Goal: Task Accomplishment & Management: Use online tool/utility

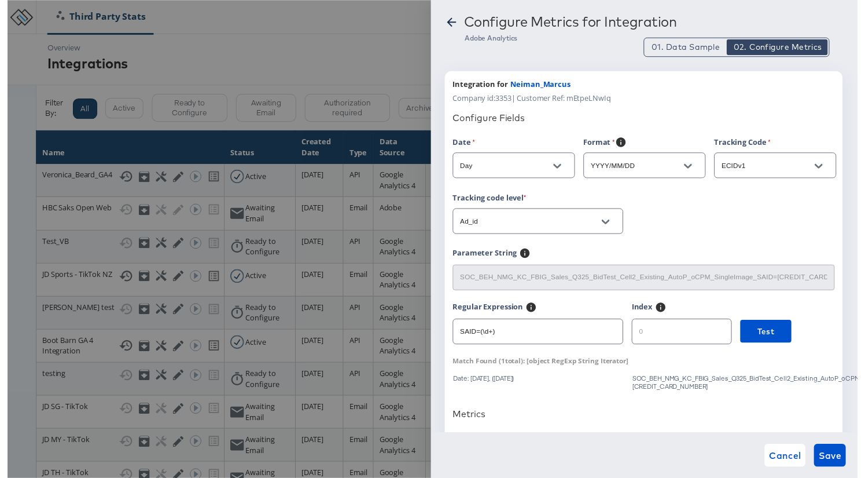
click at [456, 24] on icon at bounding box center [452, 23] width 14 height 14
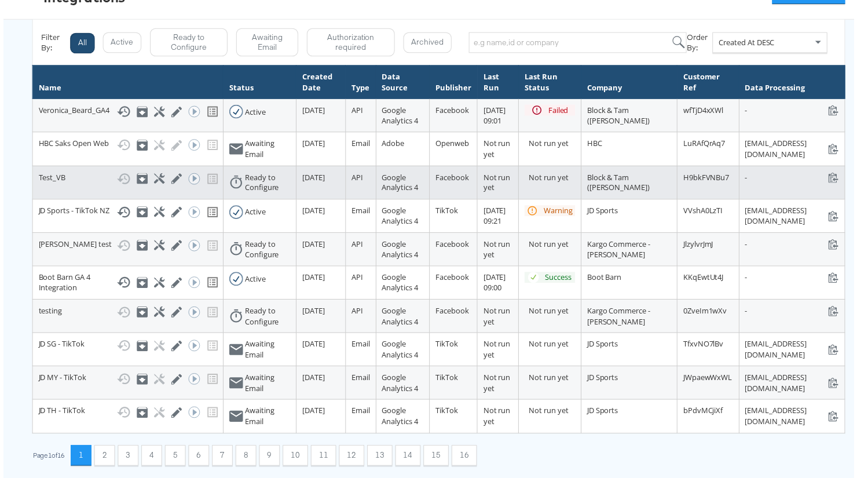
scroll to position [248, 0]
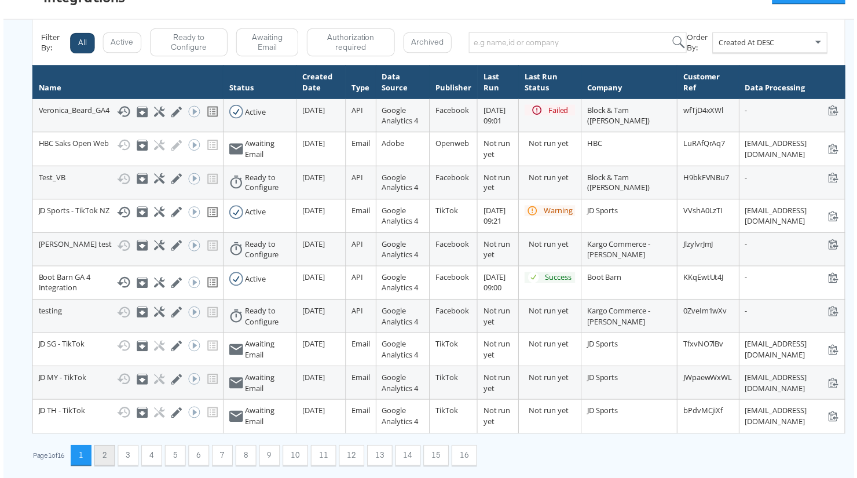
click at [104, 450] on button "2" at bounding box center [101, 458] width 21 height 21
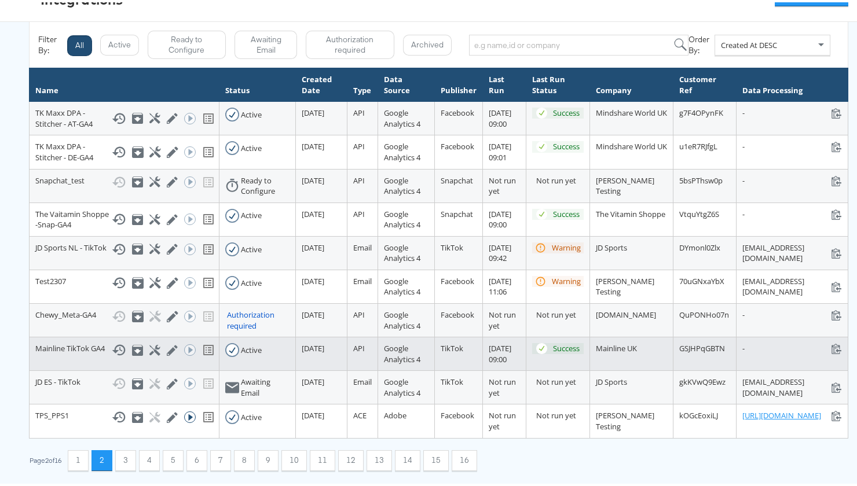
scroll to position [228, 0]
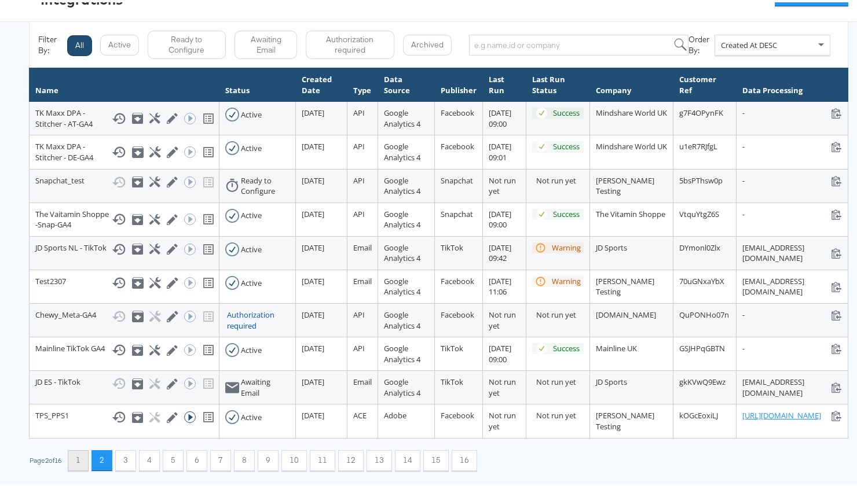
click at [83, 461] on button "1" at bounding box center [78, 458] width 21 height 21
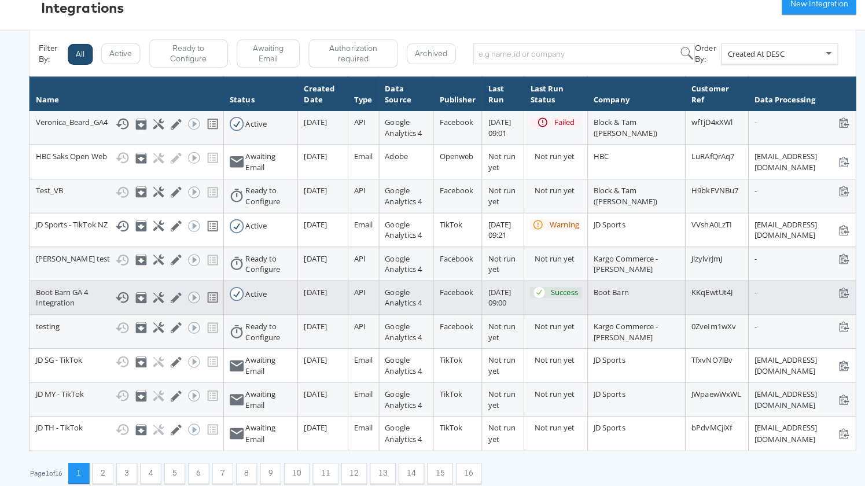
scroll to position [0, 0]
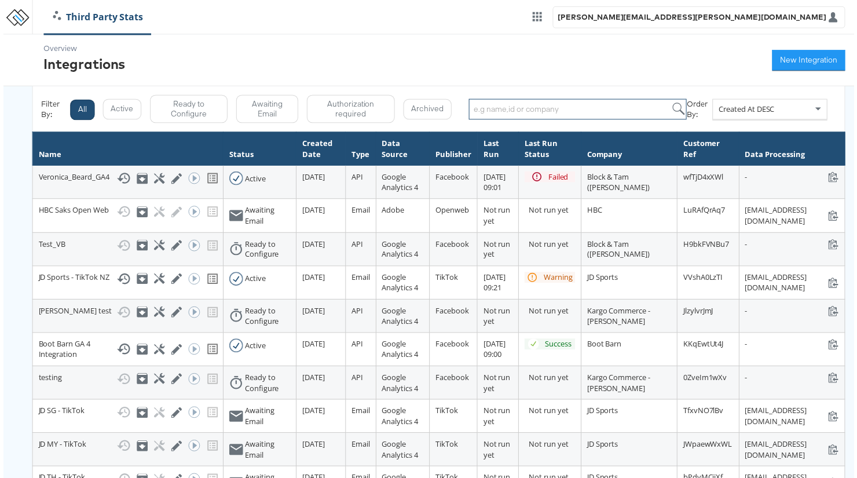
click at [528, 105] on input "search" at bounding box center [579, 110] width 220 height 21
paste input "Neiman Marcus"
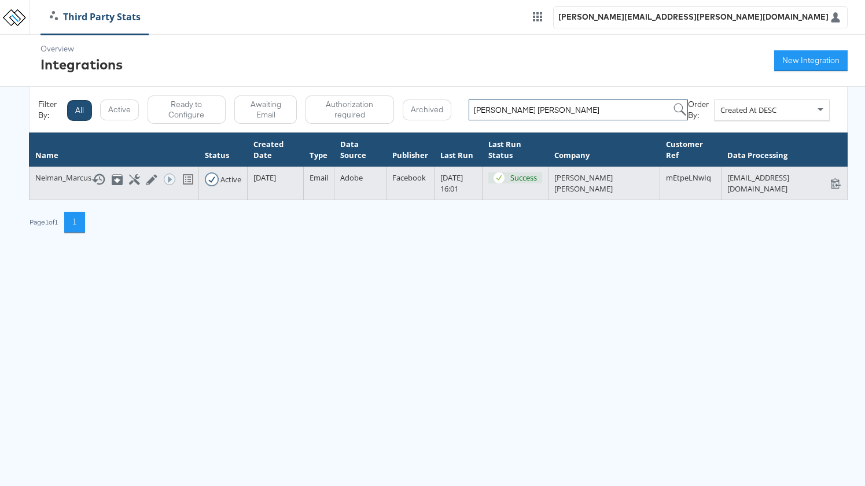
type input "Neiman Marcus"
click at [62, 181] on div "Neiman_Marcus Show History Archive Configure Edit Integration Run ACE Workflow …" at bounding box center [113, 179] width 157 height 14
click at [102, 179] on icon at bounding box center [98, 179] width 14 height 14
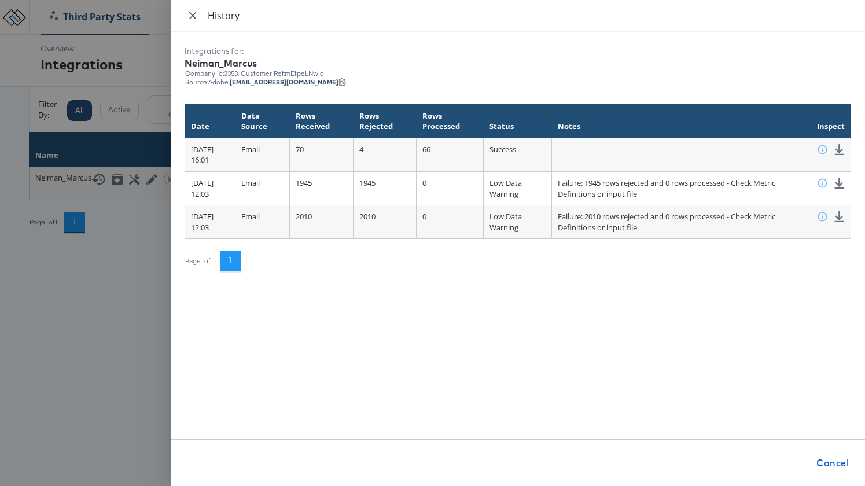
click at [197, 13] on icon "close" at bounding box center [192, 15] width 9 height 9
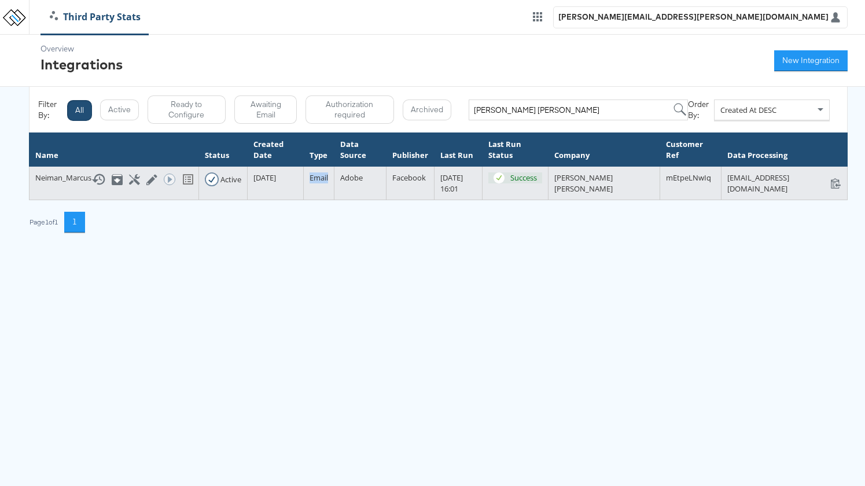
drag, startPoint x: 310, startPoint y: 179, endPoint x: 332, endPoint y: 181, distance: 22.6
click at [332, 181] on td "Email" at bounding box center [318, 184] width 31 height 34
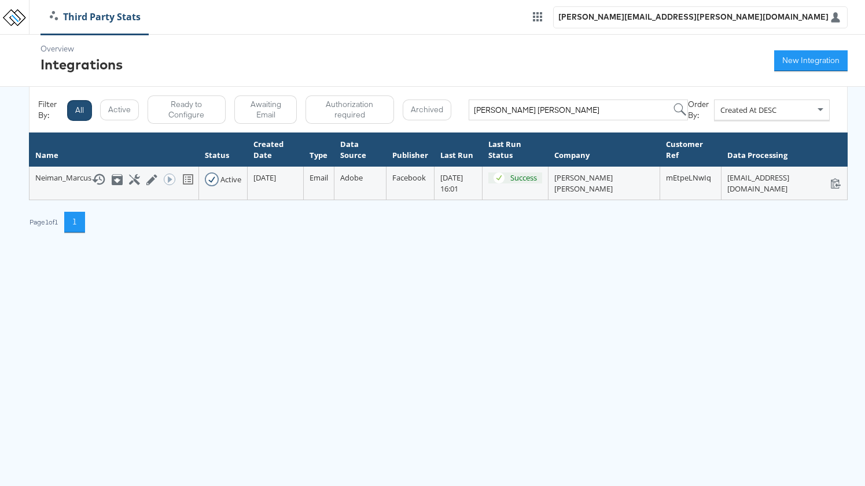
click at [318, 156] on th "Type" at bounding box center [318, 150] width 31 height 34
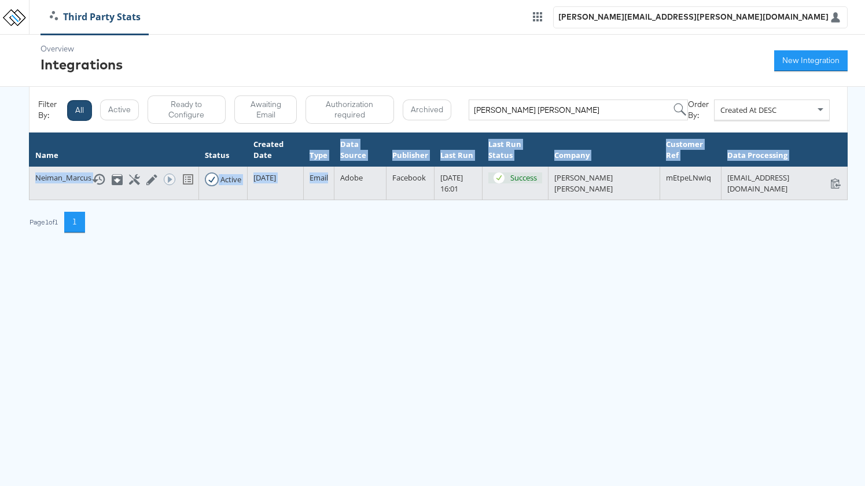
drag, startPoint x: 310, startPoint y: 155, endPoint x: 329, endPoint y: 179, distance: 30.6
click at [329, 179] on table "Name Status Created Date Type Data Source Publisher Last Run Last Run Status Co…" at bounding box center [438, 167] width 819 height 68
click at [326, 186] on td "Email" at bounding box center [318, 184] width 31 height 34
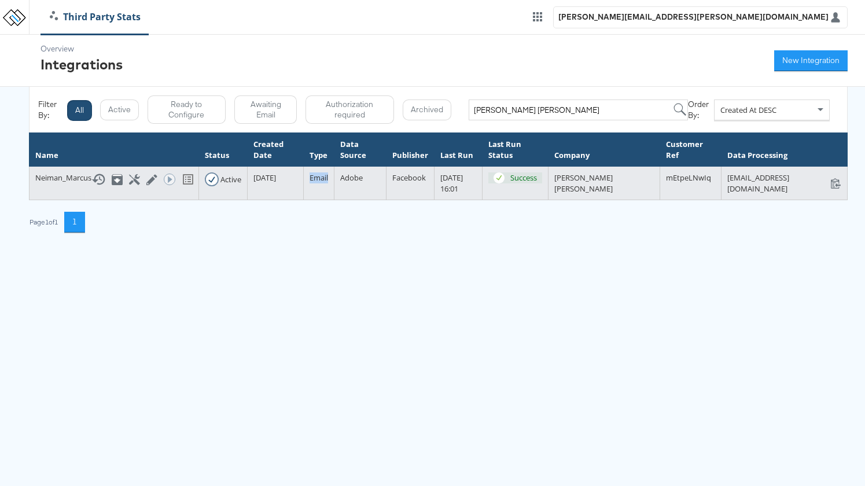
drag, startPoint x: 311, startPoint y: 176, endPoint x: 329, endPoint y: 178, distance: 18.6
click at [330, 178] on td "Email" at bounding box center [318, 184] width 31 height 34
copy span "Email"
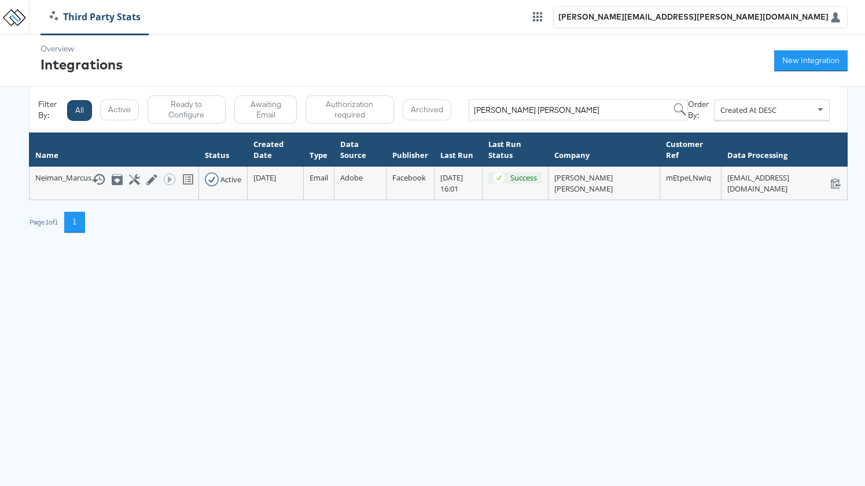
click at [464, 250] on html "Third Party Stats aaron.pinto@kargo.com Overview Integrations New Integration F…" at bounding box center [432, 125] width 865 height 250
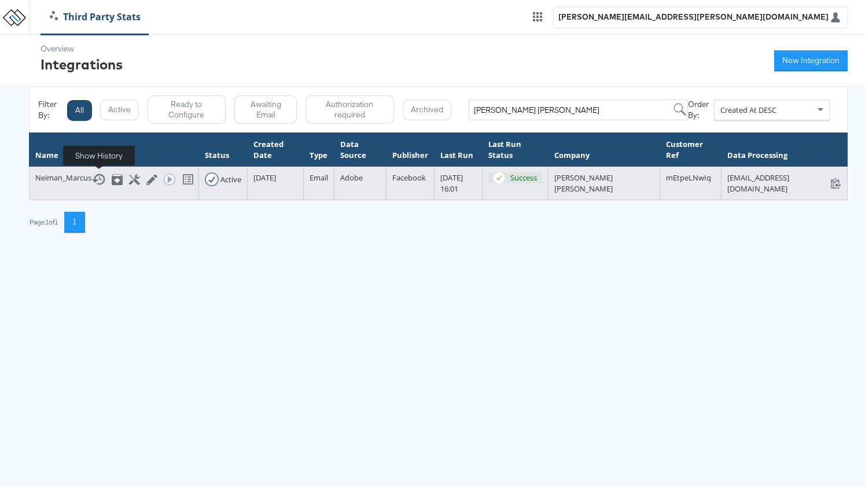
click at [97, 178] on icon at bounding box center [98, 179] width 14 height 14
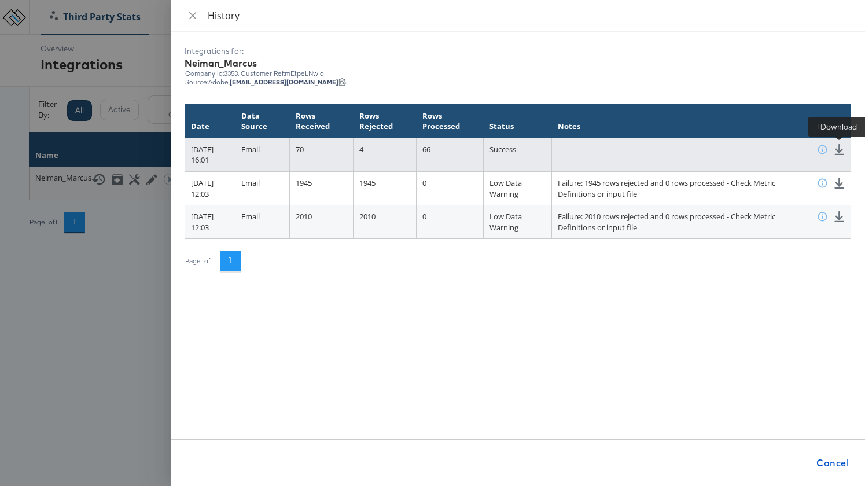
click at [843, 150] on icon at bounding box center [839, 149] width 11 height 11
click at [840, 148] on icon at bounding box center [839, 149] width 11 height 11
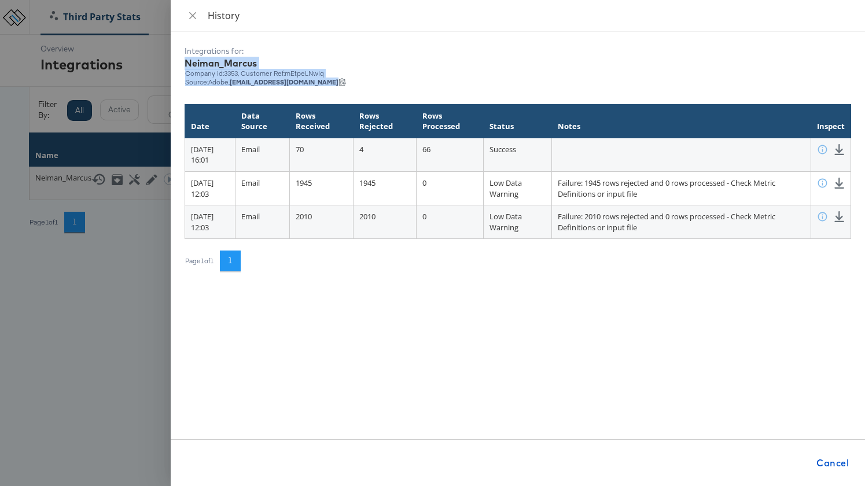
drag, startPoint x: 185, startPoint y: 64, endPoint x: 434, endPoint y: 80, distance: 250.0
click at [434, 80] on div "Integrations for: Neiman_Marcus Company id: 3353 , Customer Ref: mEtpeLNwIq Sou…" at bounding box center [518, 66] width 667 height 41
copy div "Neiman_Marcus Company id: 3353 , Customer Ref: mEtpeLNwIq Source: Adobe, stats+…"
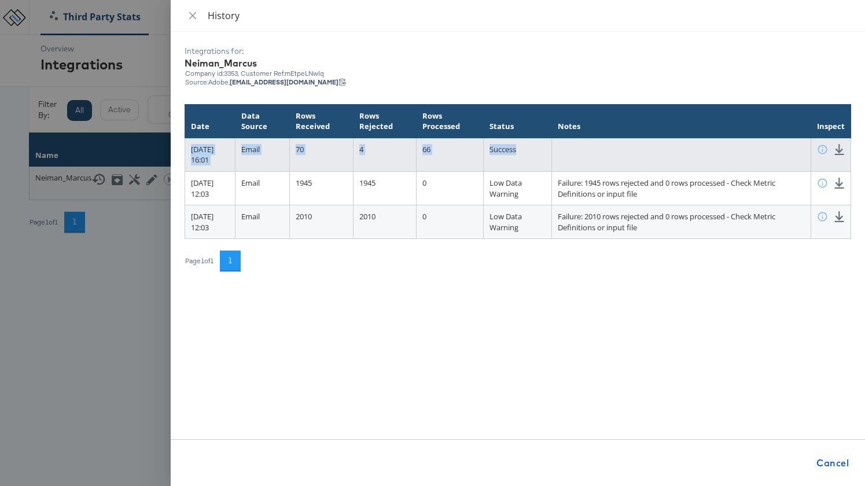
drag, startPoint x: 189, startPoint y: 150, endPoint x: 550, endPoint y: 152, distance: 361.2
click at [550, 152] on tr "08 October 2025 at 16:01 Email 70 4 66 Success Preview Download" at bounding box center [518, 155] width 666 height 34
copy tr "08 October 2025 at 16:01 Email 70 4 66 Success"
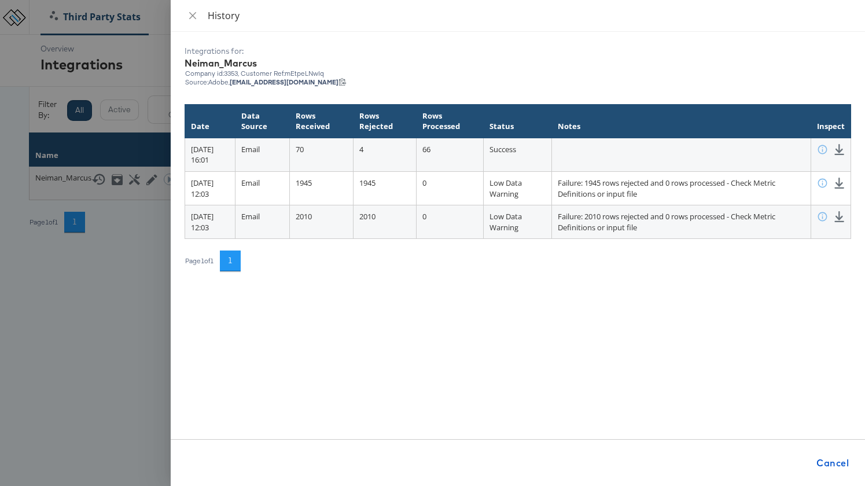
click at [388, 125] on th "Rows Rejected" at bounding box center [385, 121] width 63 height 34
drag, startPoint x: 385, startPoint y: 115, endPoint x: 419, endPoint y: 127, distance: 36.2
click at [417, 127] on th "Rows Rejected" at bounding box center [385, 121] width 63 height 34
drag, startPoint x: 385, startPoint y: 116, endPoint x: 427, endPoint y: 127, distance: 42.4
click at [417, 127] on th "Rows Rejected" at bounding box center [385, 121] width 63 height 34
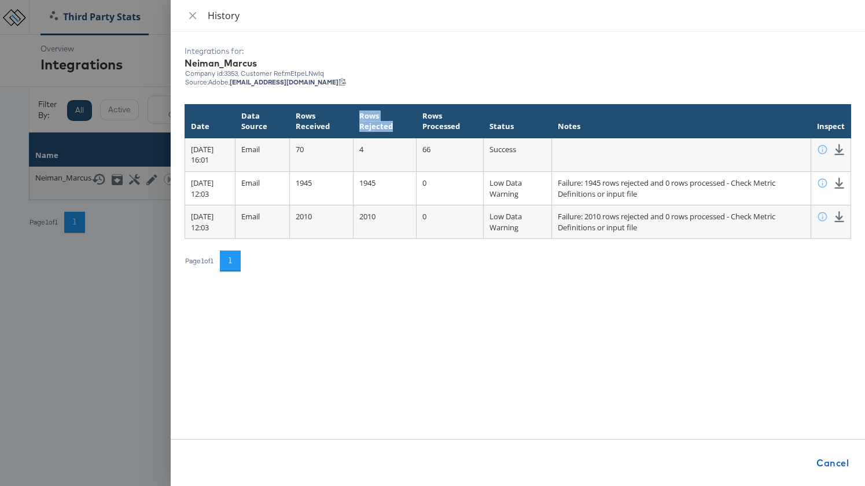
copy th "Rows Rejected"
click at [450, 120] on th "Rows Processed" at bounding box center [449, 121] width 67 height 34
drag, startPoint x: 446, startPoint y: 117, endPoint x: 505, endPoint y: 130, distance: 59.7
click at [483, 130] on th "Rows Processed" at bounding box center [449, 121] width 67 height 34
copy th "Rows Processed"
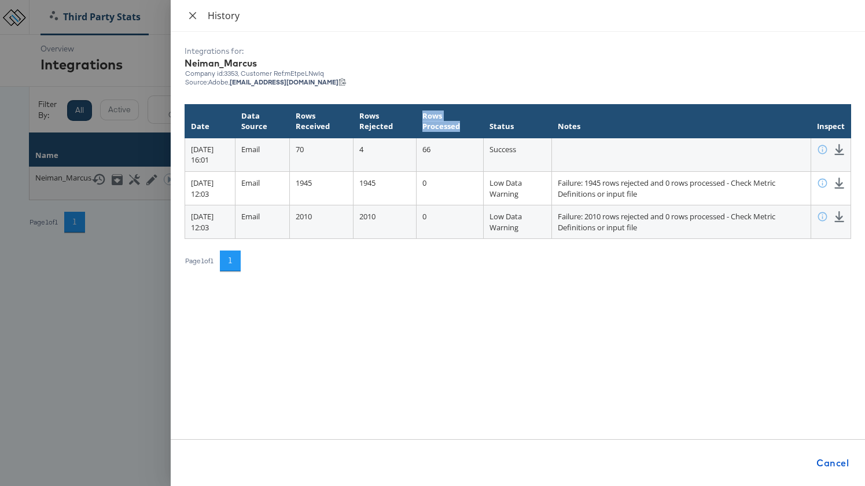
click at [194, 15] on icon "close" at bounding box center [192, 15] width 9 height 9
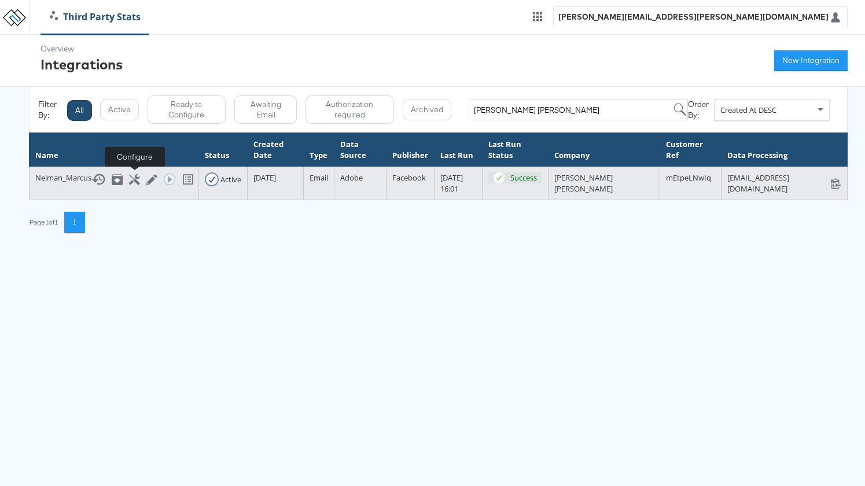
click at [136, 178] on icon at bounding box center [134, 179] width 11 height 11
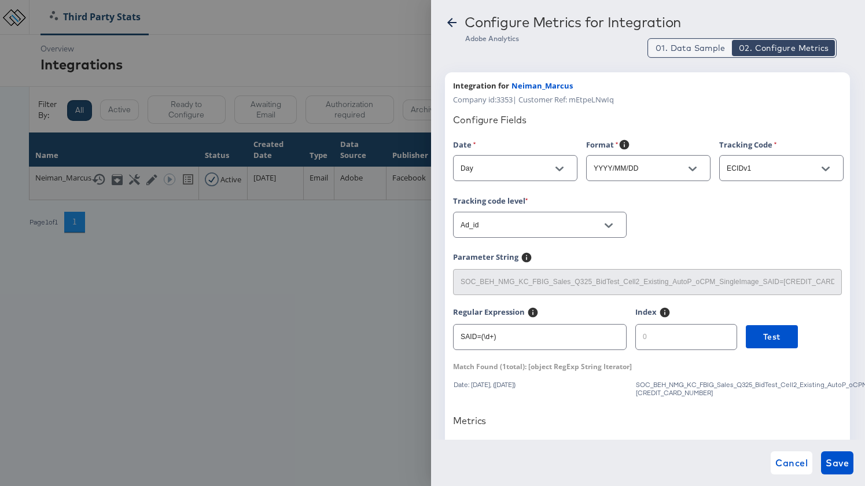
click at [690, 53] on span "01. Data Sample" at bounding box center [690, 48] width 69 height 12
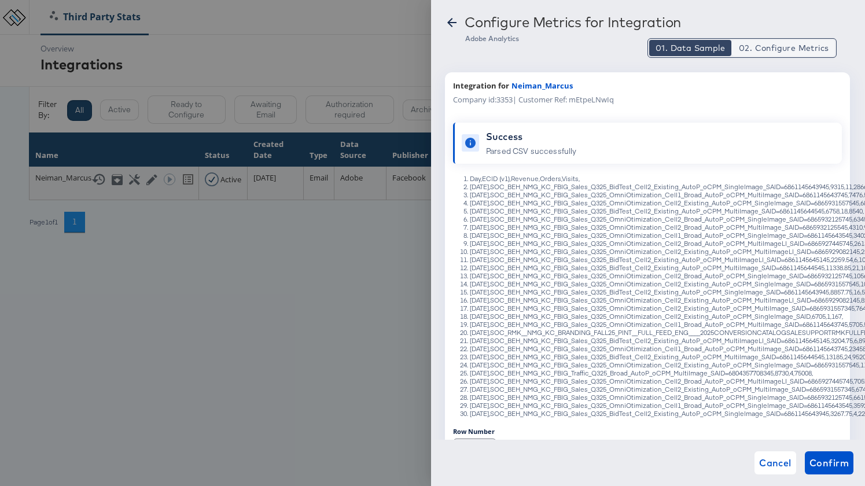
click at [784, 50] on span "02. Configure Metrics" at bounding box center [784, 48] width 90 height 12
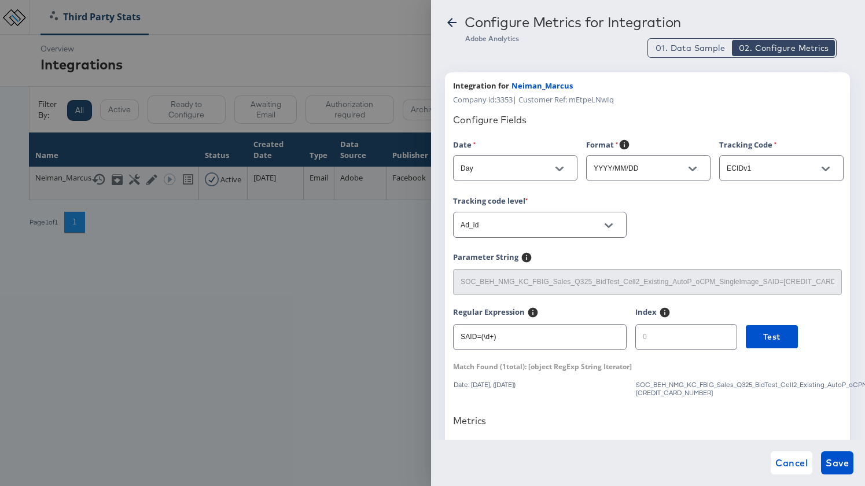
click at [455, 24] on icon at bounding box center [452, 23] width 14 height 14
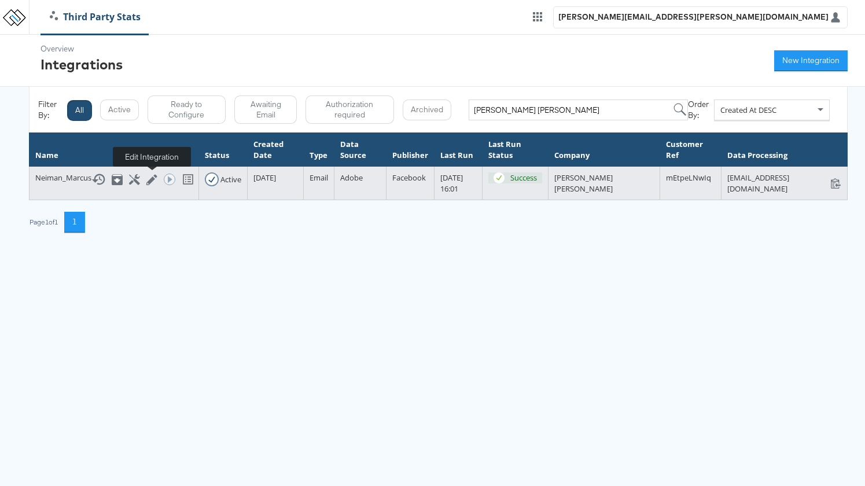
click at [148, 179] on icon at bounding box center [151, 179] width 11 height 11
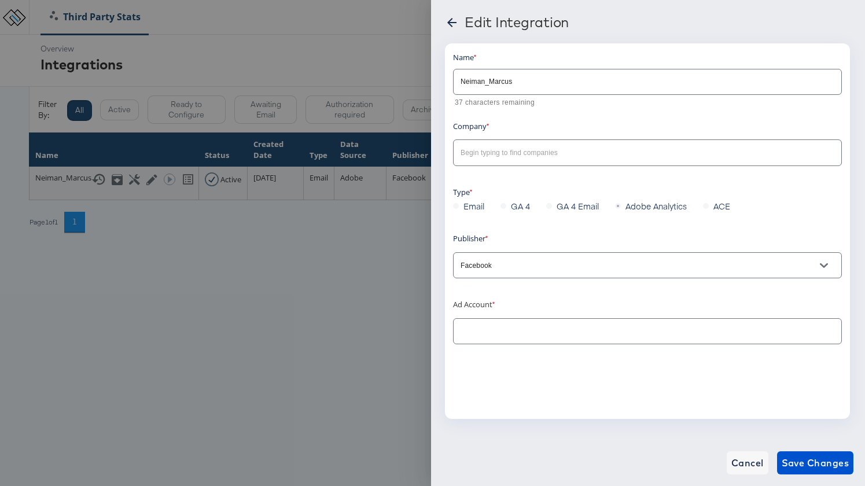
type input "Neiman Marcus: (ACT: 10152913642032847)"
type input "Neiman Marcus"
click at [452, 21] on icon at bounding box center [452, 23] width 14 height 14
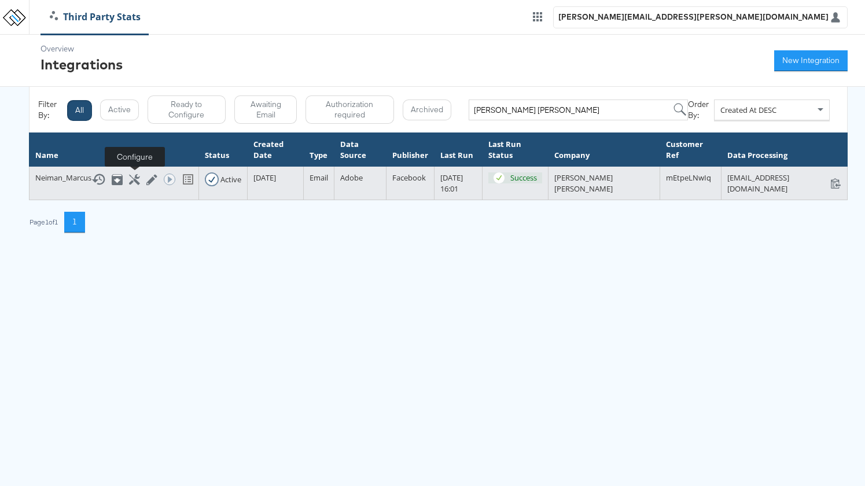
click at [134, 179] on icon at bounding box center [134, 179] width 11 height 11
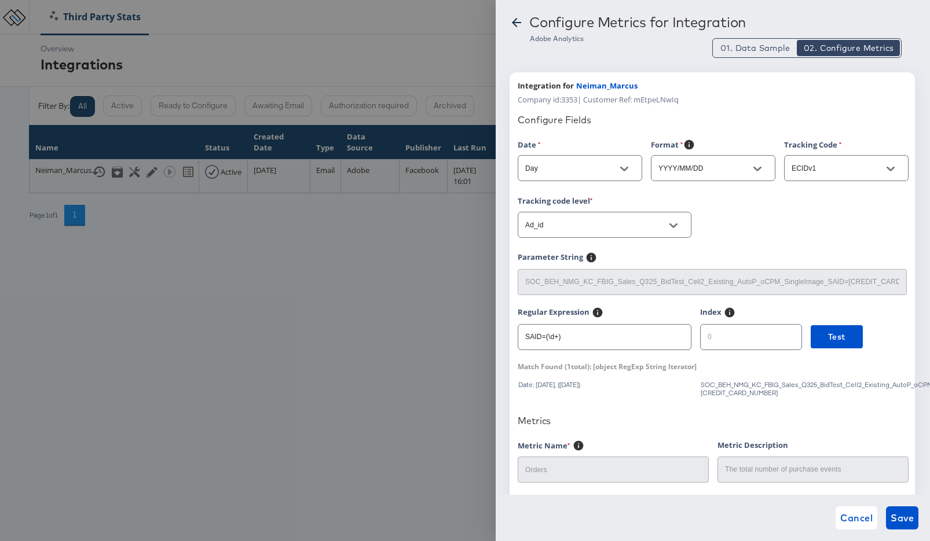
click at [856, 171] on icon "Open" at bounding box center [890, 169] width 8 height 8
click at [856, 171] on icon "Close" at bounding box center [890, 169] width 8 height 8
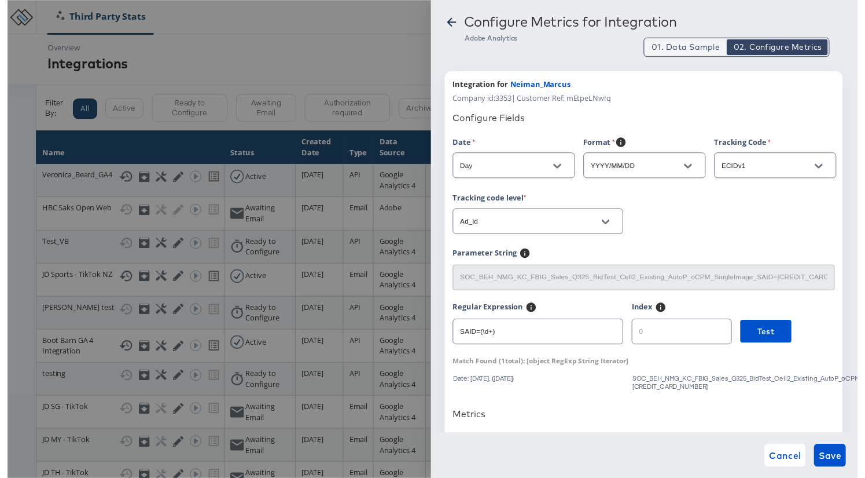
click at [688, 49] on span "01. Data Sample" at bounding box center [690, 48] width 69 height 12
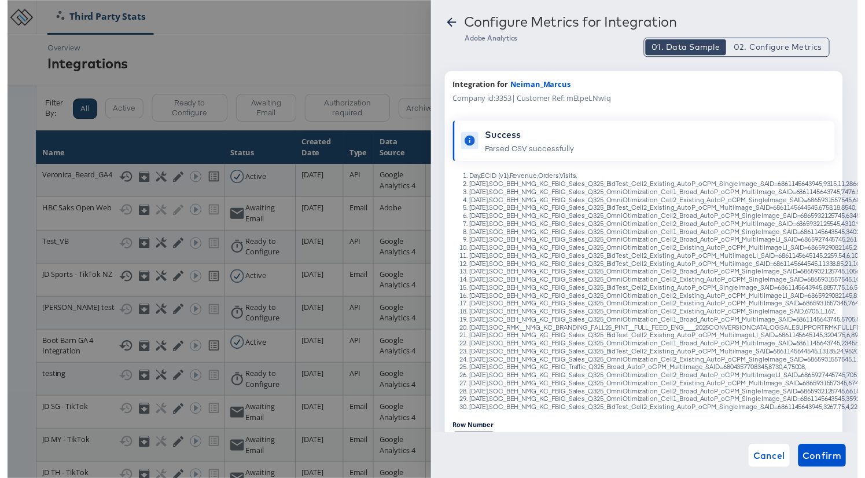
click at [451, 21] on icon at bounding box center [452, 23] width 14 height 14
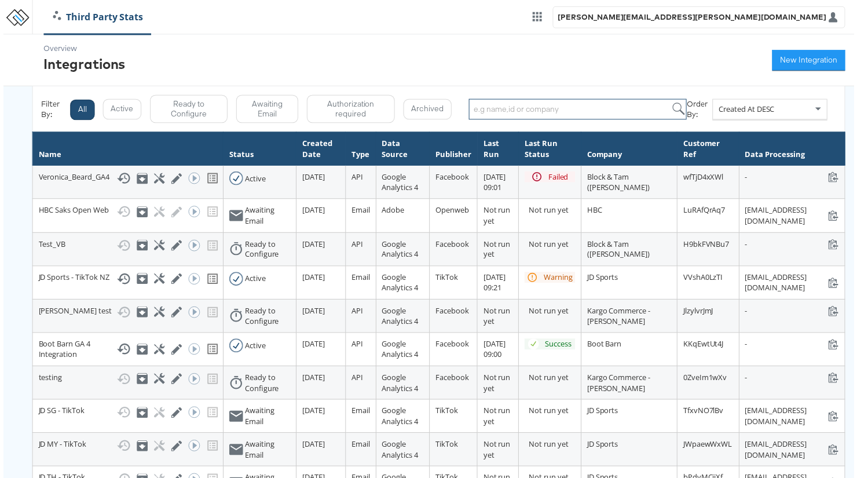
click at [539, 111] on input "search" at bounding box center [579, 110] width 220 height 21
paste input "Bergdorf [PERSON_NAME]"
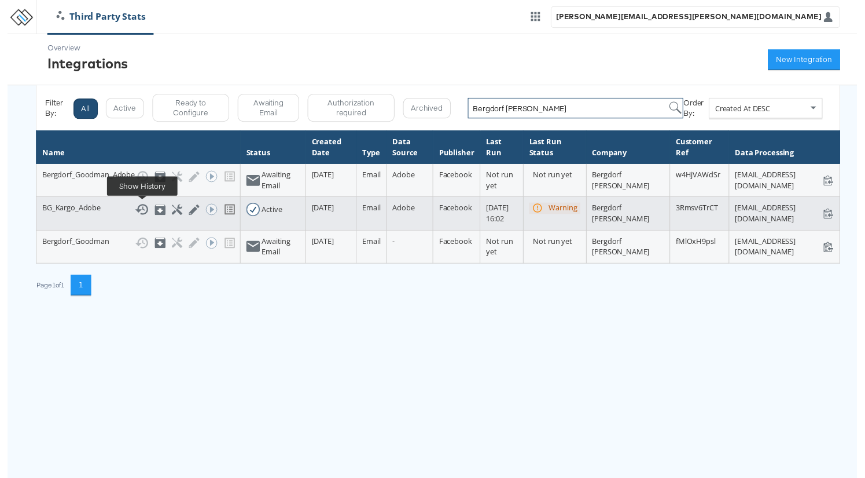
type input "Bergdorf [PERSON_NAME]"
click at [137, 211] on icon at bounding box center [137, 213] width 14 height 14
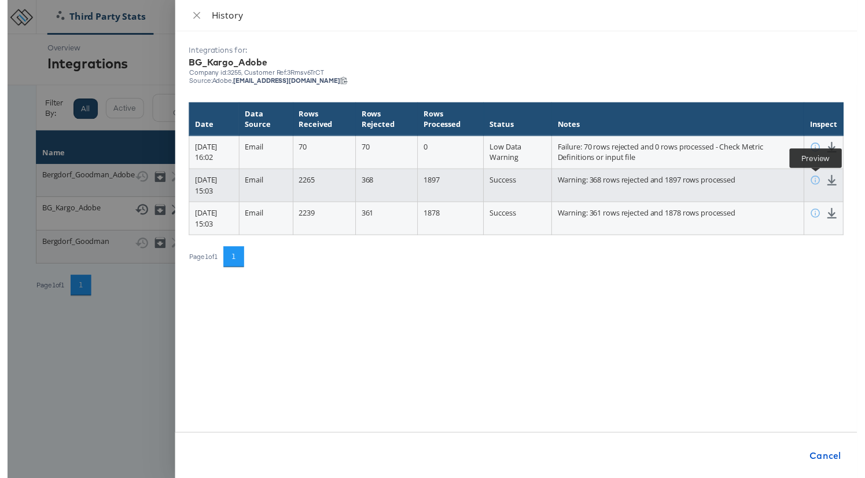
click at [822, 182] on icon at bounding box center [822, 183] width 11 height 11
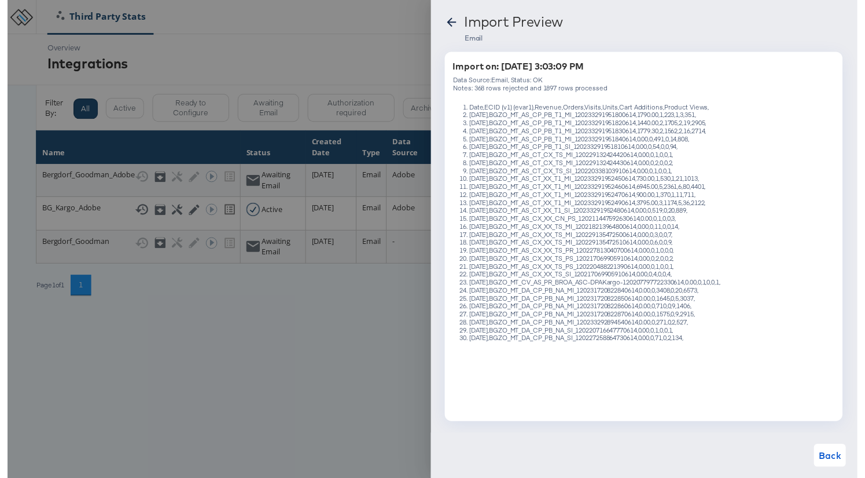
click at [449, 21] on icon at bounding box center [451, 22] width 9 height 9
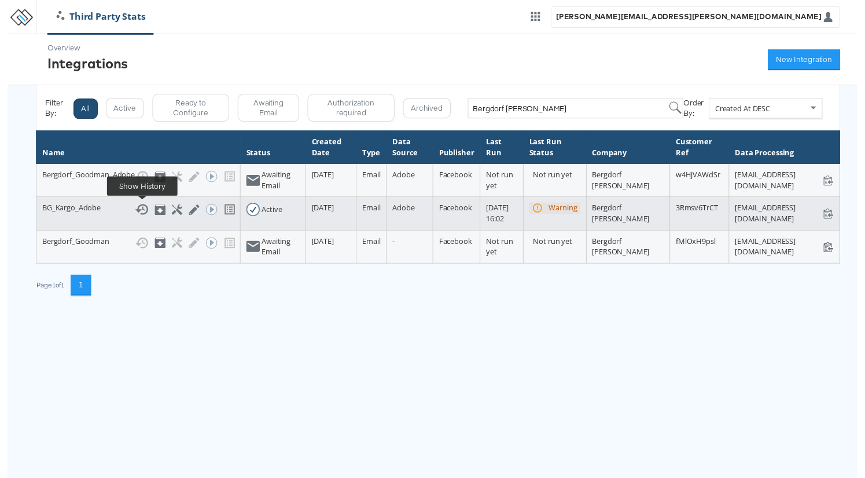
click at [139, 212] on icon at bounding box center [137, 213] width 14 height 14
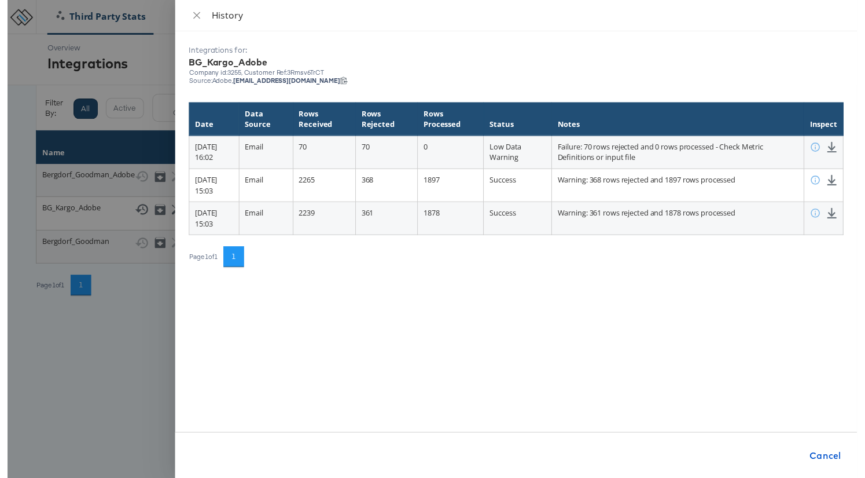
click at [428, 293] on div "Integrations for: BG_Kargo_Adobe Company id: 3255 , Customer Ref: 3Rmsv6TrCT So…" at bounding box center [518, 259] width 695 height 454
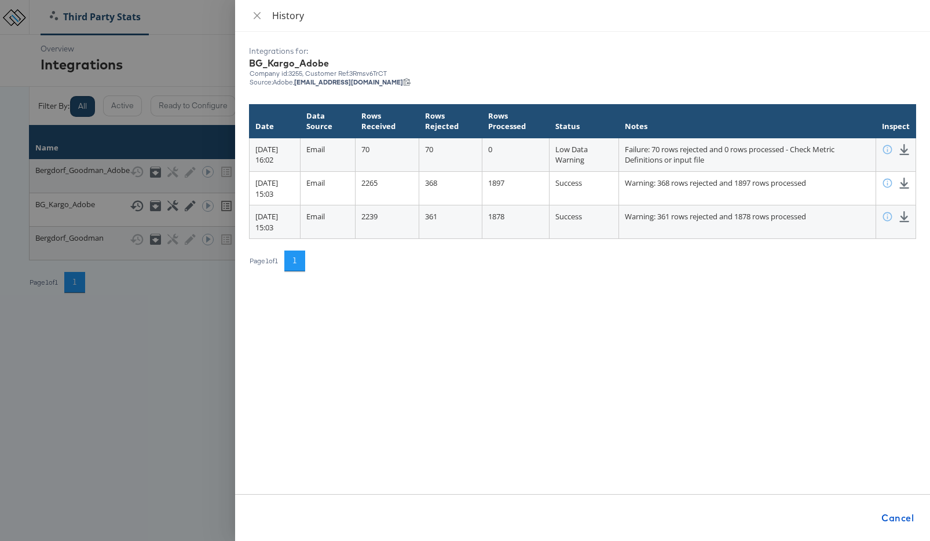
drag, startPoint x: 251, startPoint y: 23, endPoint x: 277, endPoint y: 20, distance: 26.2
click at [251, 23] on div "History" at bounding box center [582, 16] width 695 height 32
click at [258, 16] on icon "close" at bounding box center [257, 15] width 7 height 7
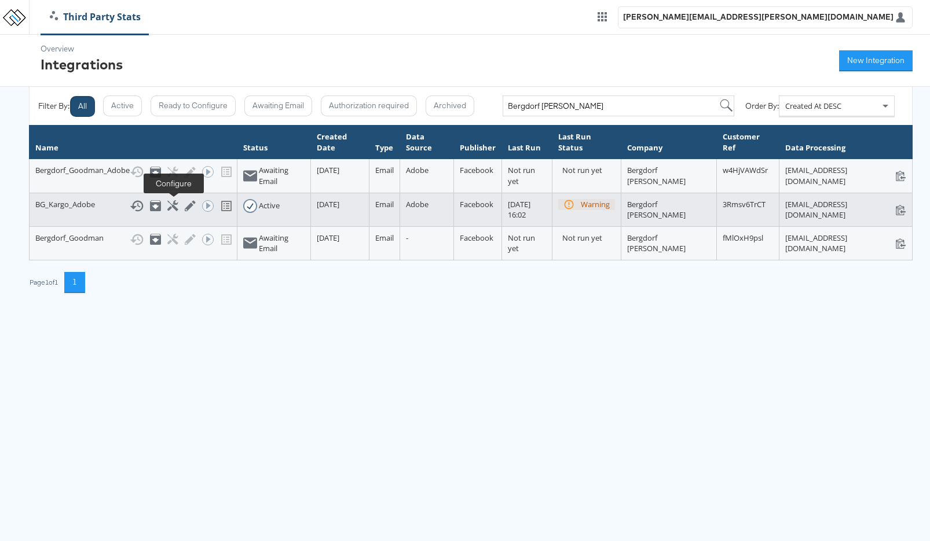
click at [177, 203] on icon at bounding box center [172, 205] width 11 height 11
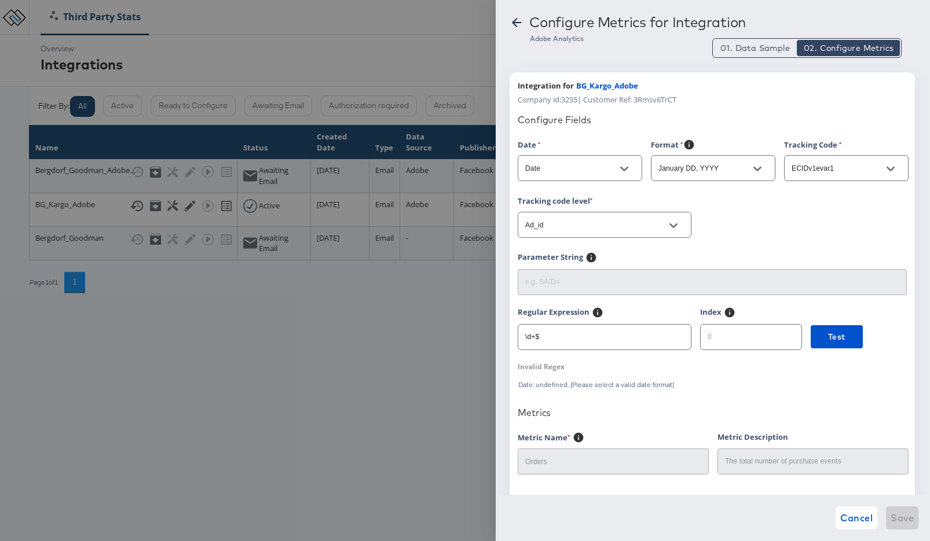
click at [513, 23] on icon at bounding box center [516, 22] width 9 height 9
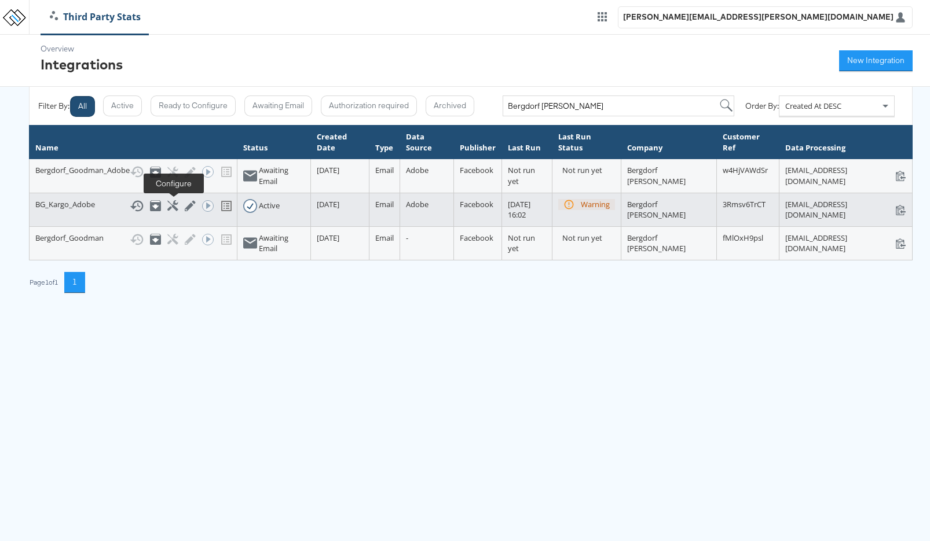
click at [174, 208] on icon at bounding box center [172, 205] width 11 height 11
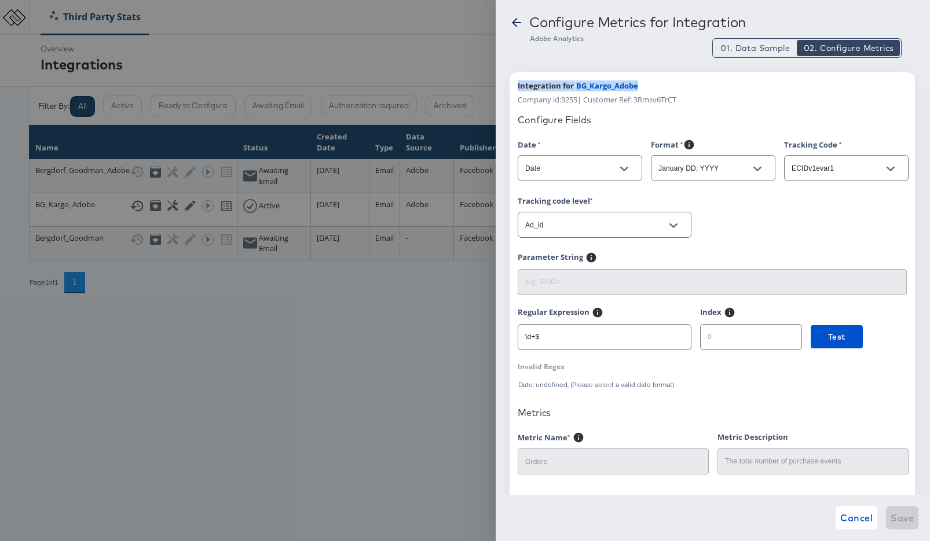
drag, startPoint x: 641, startPoint y: 84, endPoint x: 512, endPoint y: 83, distance: 129.7
click at [512, 83] on div "Integration for BG_Kargo_Adobe Company id: 3255 | Customer Ref: 3Rmsv6TrCT Conf…" at bounding box center [711, 506] width 405 height 868
copy div "Integration for BG_Kargo_Adobe"
drag, startPoint x: 524, startPoint y: 313, endPoint x: 607, endPoint y: 311, distance: 82.8
click at [607, 311] on div "Integration for BG_Kargo_Adobe Company id: 3255 | Customer Ref: 3Rmsv6TrCT Conf…" at bounding box center [711, 506] width 405 height 868
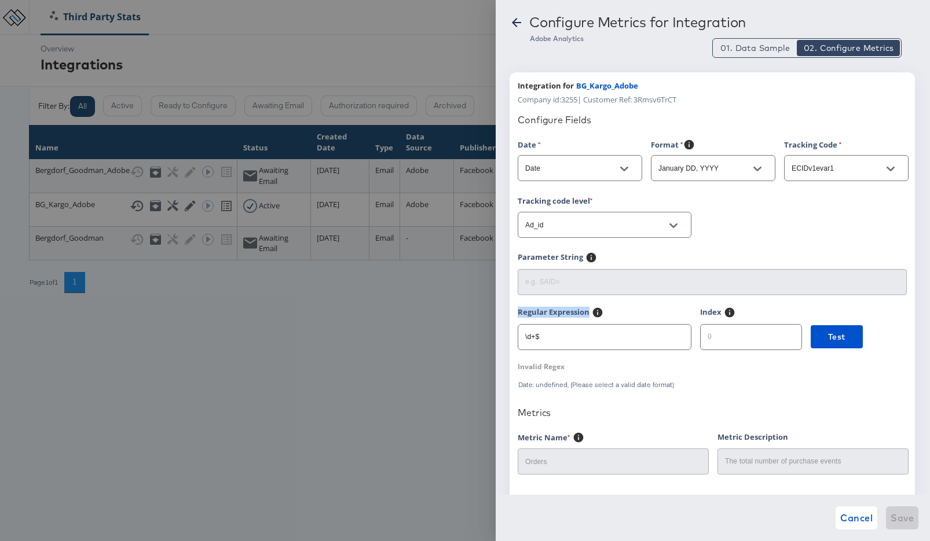
copy div "Regular Expression"
click at [571, 335] on input "\d+$" at bounding box center [604, 332] width 172 height 25
click at [516, 23] on icon at bounding box center [516, 22] width 9 height 9
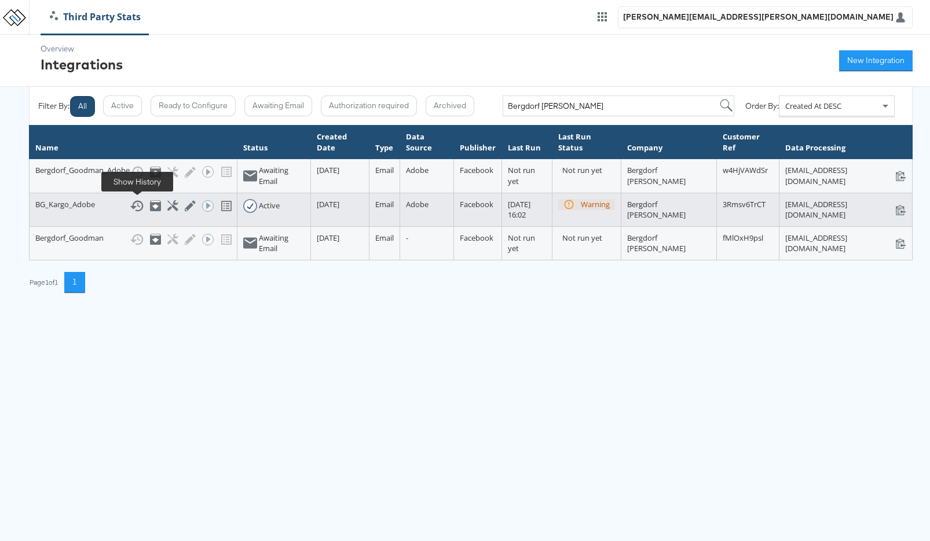
click at [141, 205] on icon at bounding box center [137, 206] width 14 height 14
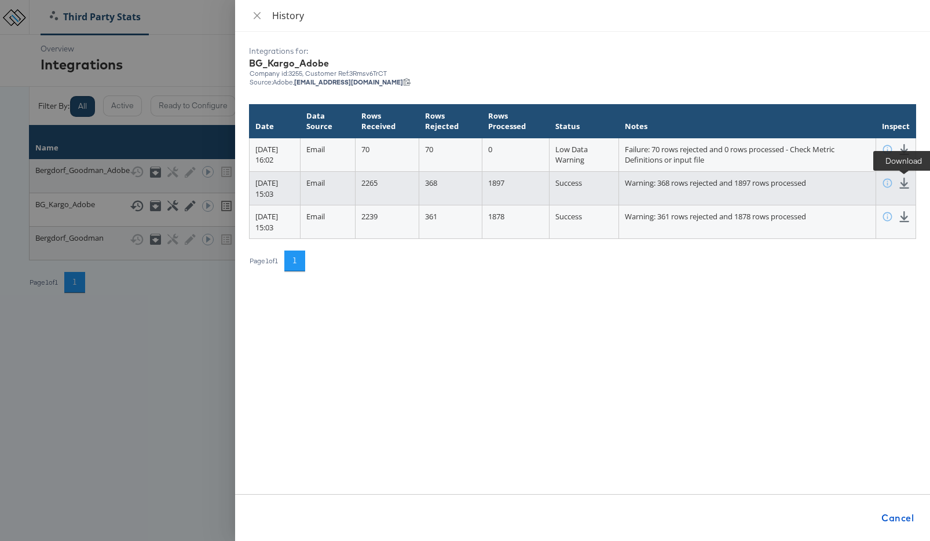
click at [865, 182] on icon at bounding box center [903, 183] width 11 height 11
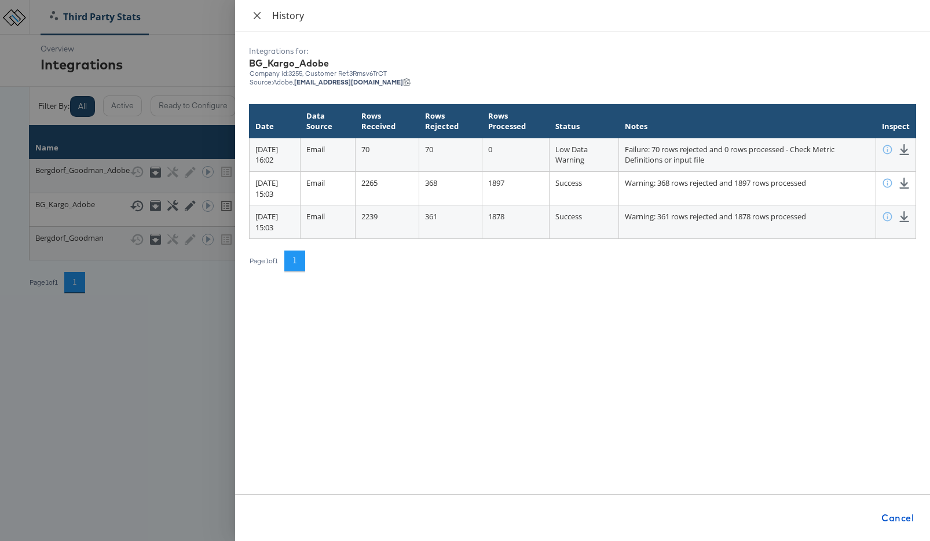
click at [259, 11] on icon "close" at bounding box center [256, 15] width 9 height 9
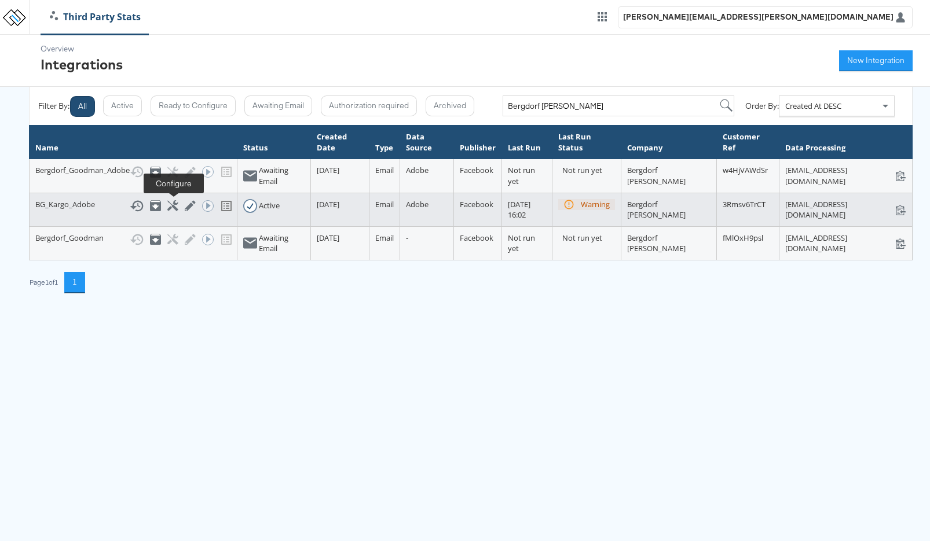
click at [175, 208] on icon at bounding box center [172, 205] width 11 height 11
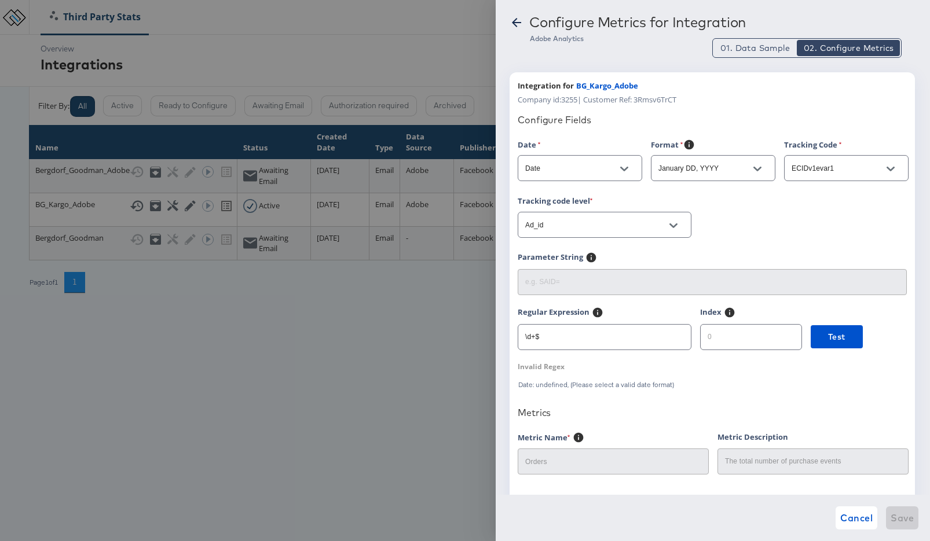
click at [523, 35] on div "Configure Metrics for Integration Adobe Analytics 01. Data Sample 02. Configure…" at bounding box center [712, 270] width 434 height 541
click at [517, 16] on icon at bounding box center [516, 23] width 14 height 14
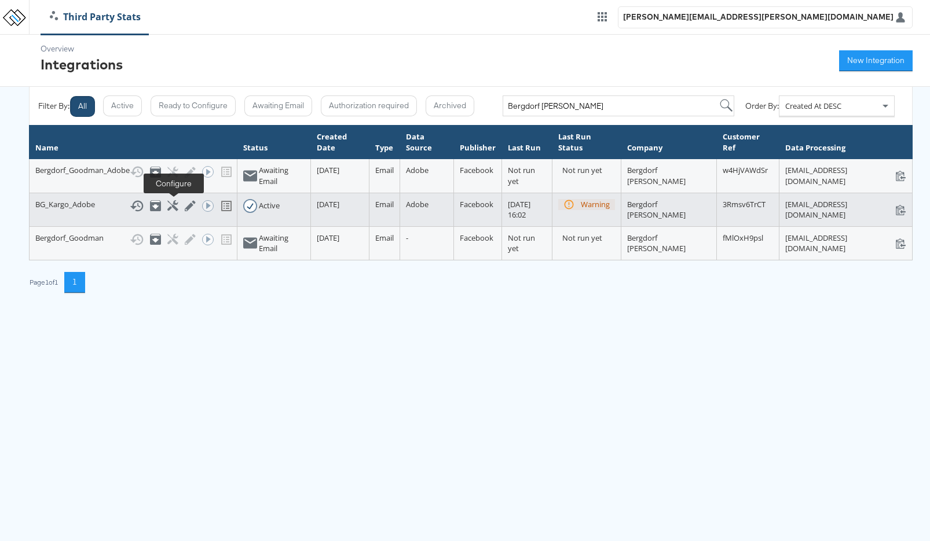
click at [174, 210] on icon at bounding box center [172, 205] width 11 height 11
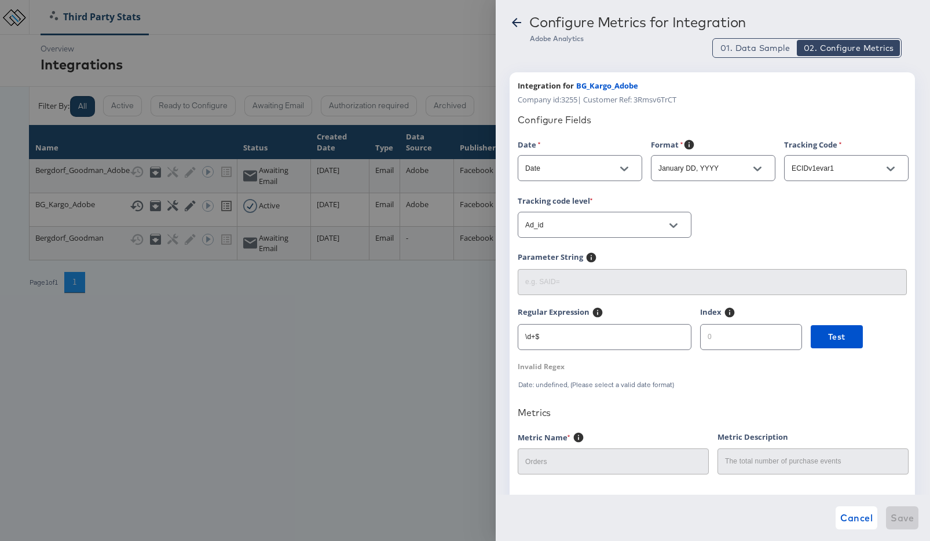
click at [841, 174] on input "ECIDv1evar1" at bounding box center [837, 168] width 96 height 13
click at [842, 170] on input "ECIDv1evar1" at bounding box center [837, 168] width 96 height 13
drag, startPoint x: 843, startPoint y: 170, endPoint x: 773, endPoint y: 167, distance: 69.5
click at [773, 167] on div "Date Date Format January DD, YYYY Tracking Code ECIDv1evar1" at bounding box center [711, 167] width 389 height 57
click at [754, 226] on div "Tracking code level Ad_id" at bounding box center [711, 223] width 389 height 57
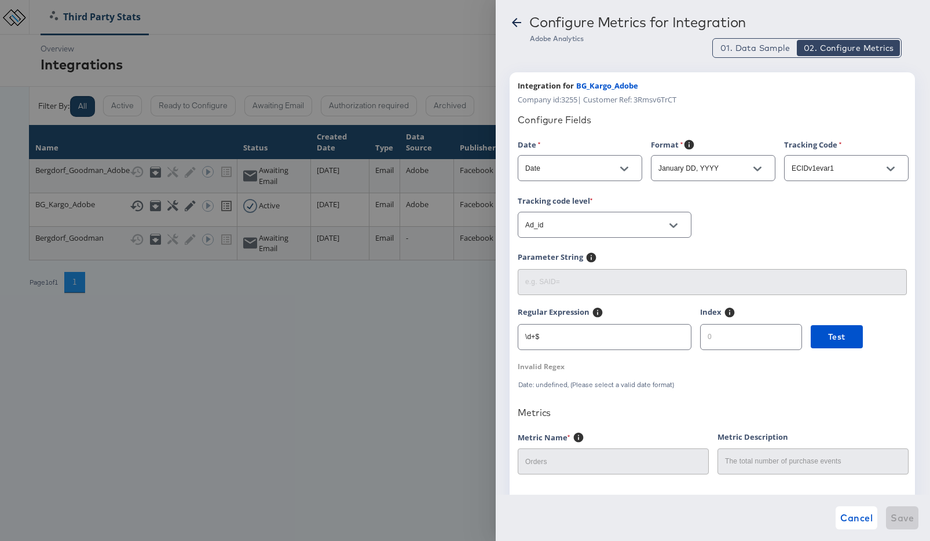
click at [512, 24] on icon at bounding box center [516, 23] width 14 height 14
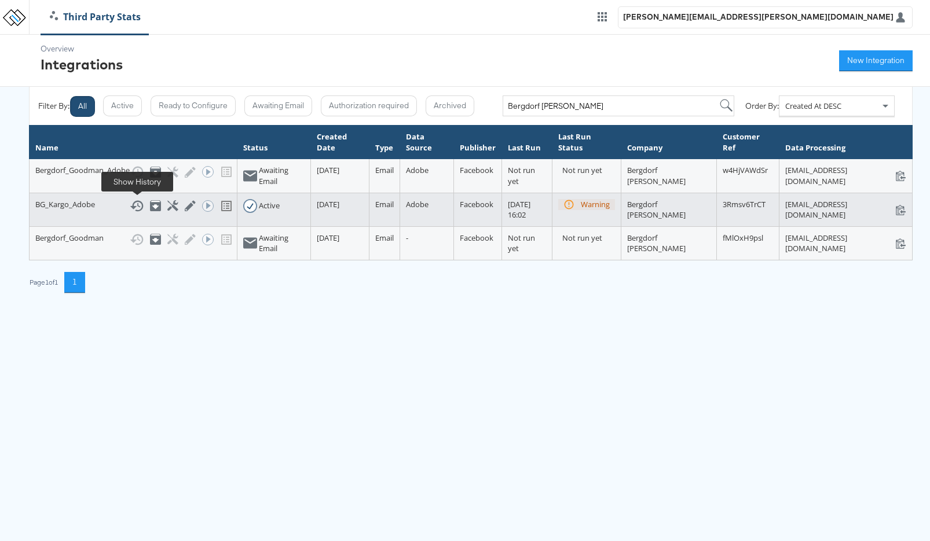
click at [139, 207] on icon at bounding box center [137, 206] width 14 height 14
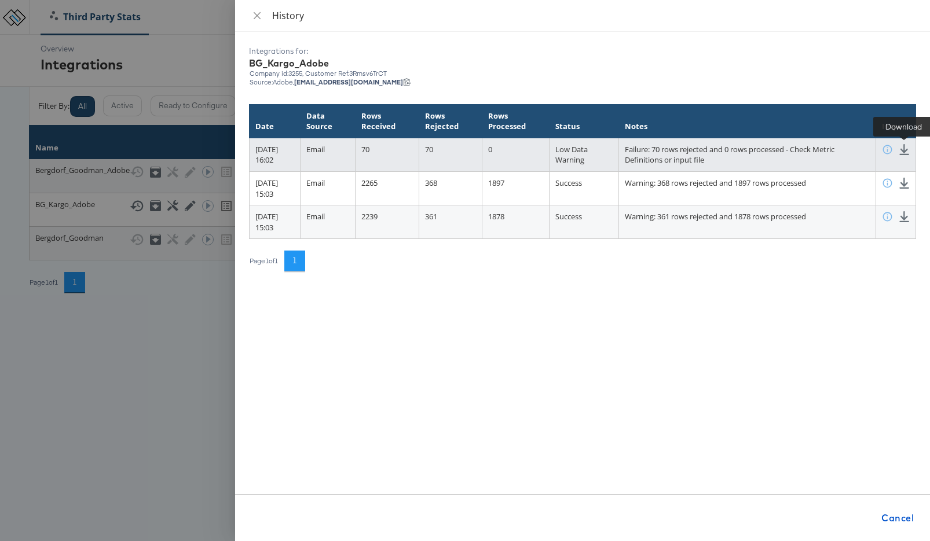
click at [865, 151] on icon at bounding box center [904, 149] width 10 height 11
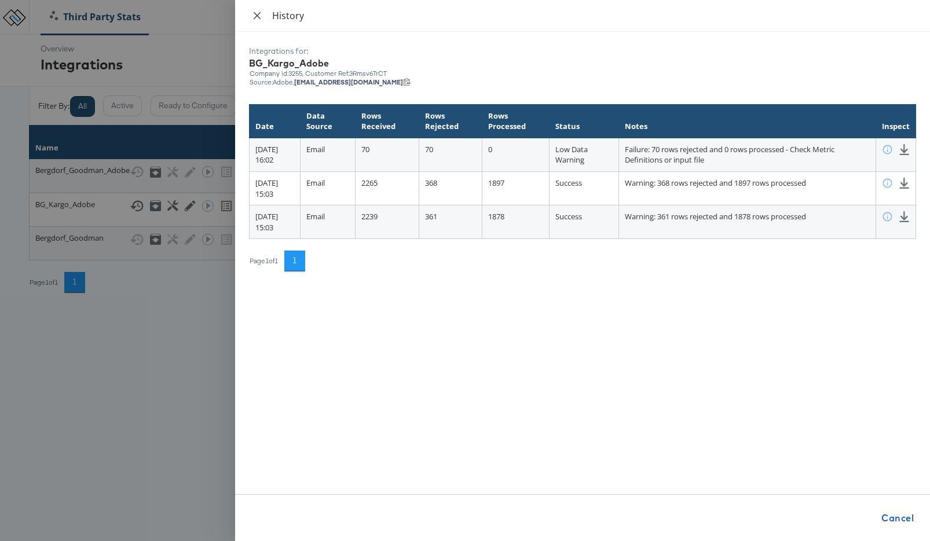
click at [258, 18] on icon "close" at bounding box center [256, 15] width 9 height 9
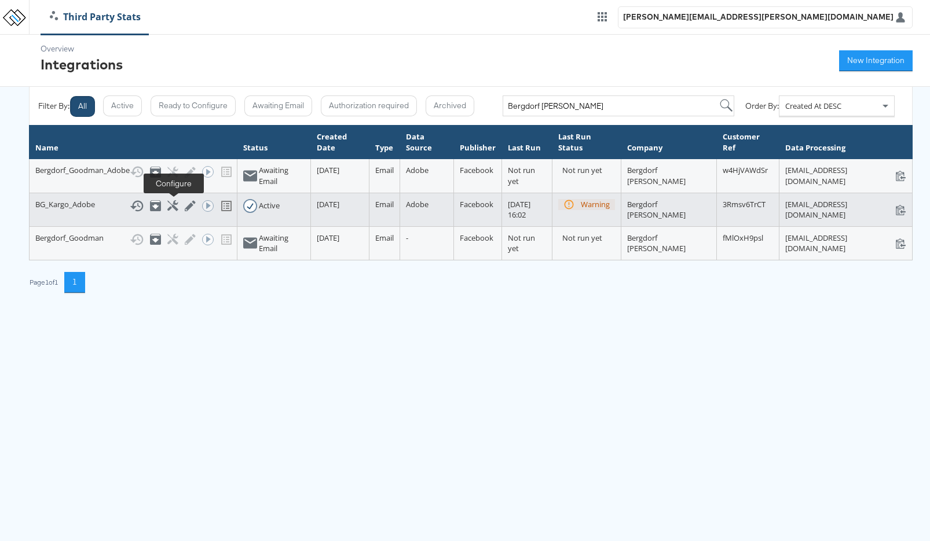
click at [176, 204] on icon at bounding box center [172, 205] width 11 height 11
